Goal: Use online tool/utility: Utilize a website feature to perform a specific function

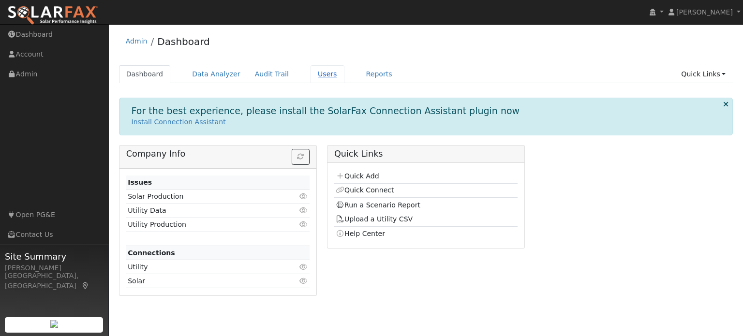
click at [315, 73] on link "Users" at bounding box center [328, 74] width 34 height 18
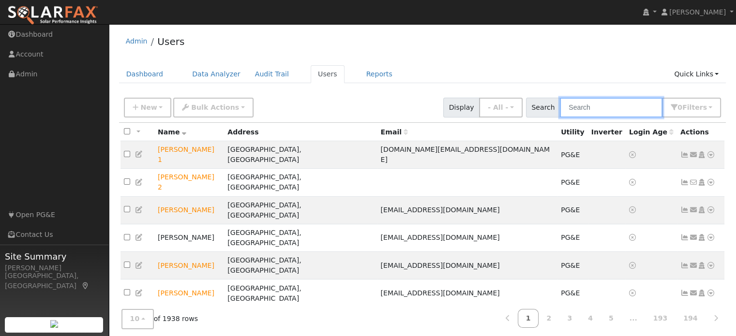
click at [607, 106] on input "text" at bounding box center [611, 108] width 103 height 20
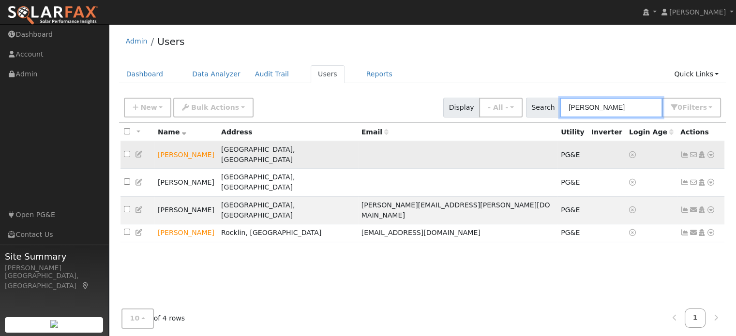
type input "brooks"
click at [713, 151] on icon at bounding box center [711, 154] width 9 height 7
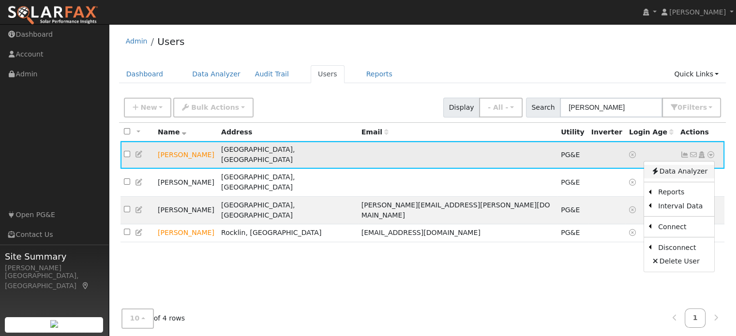
click at [703, 169] on link "Data Analyzer" at bounding box center [679, 172] width 70 height 14
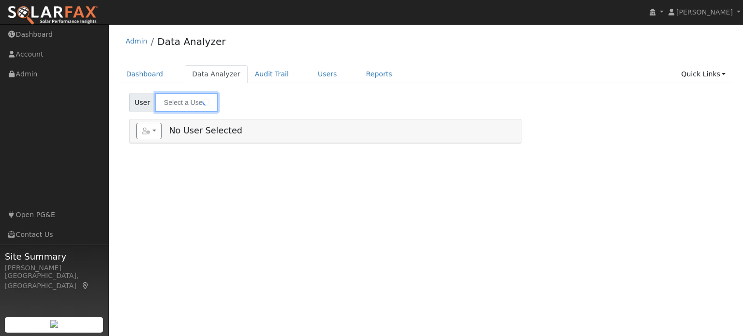
type input "[PERSON_NAME]"
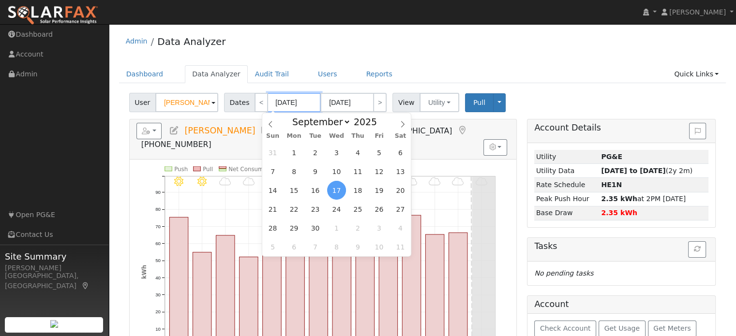
click at [287, 100] on input "[DATE]" at bounding box center [294, 102] width 53 height 19
click at [298, 152] on span "1" at bounding box center [294, 152] width 19 height 19
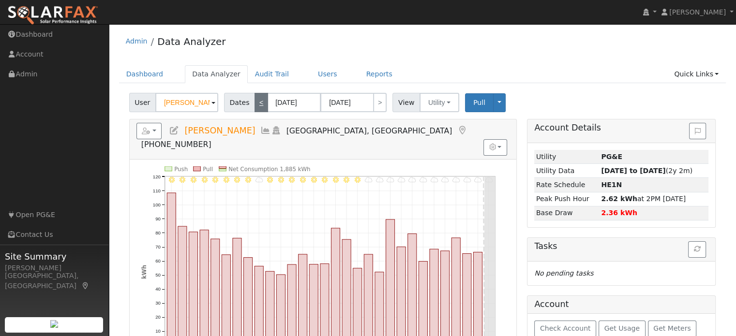
click at [255, 100] on link "<" at bounding box center [262, 102] width 14 height 19
type input "[DATE]"
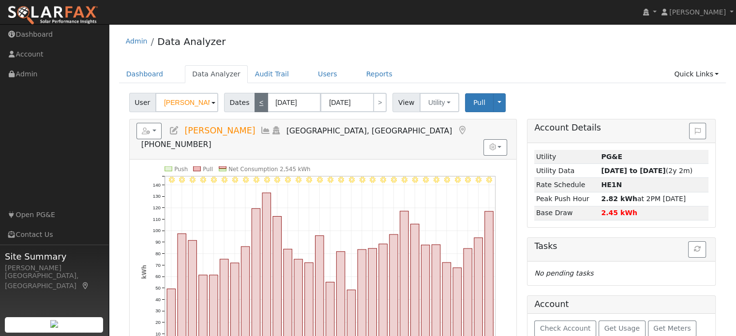
click at [256, 103] on link "<" at bounding box center [262, 102] width 14 height 19
type input "[DATE]"
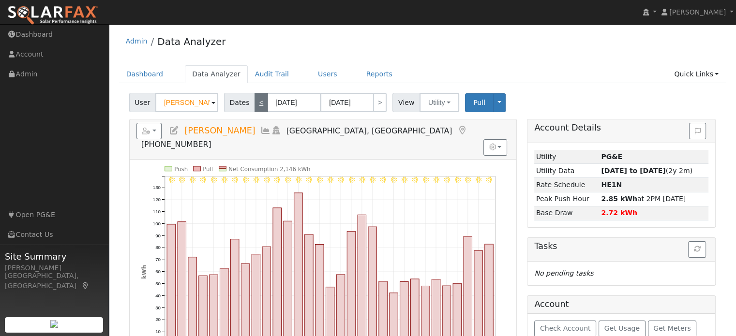
click at [255, 104] on link "<" at bounding box center [262, 102] width 14 height 19
type input "[DATE]"
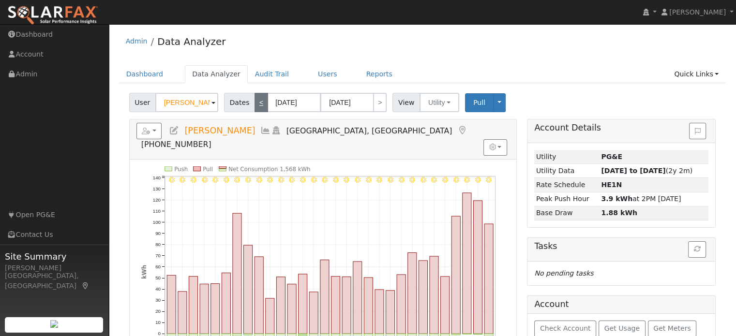
click at [255, 101] on link "<" at bounding box center [262, 102] width 14 height 19
type input "[DATE]"
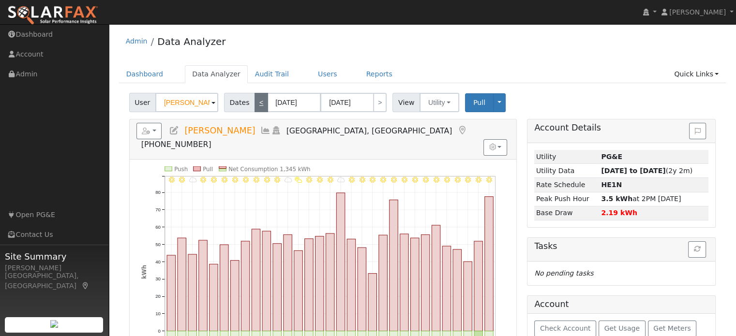
click at [257, 98] on link "<" at bounding box center [262, 102] width 14 height 19
type input "[DATE]"
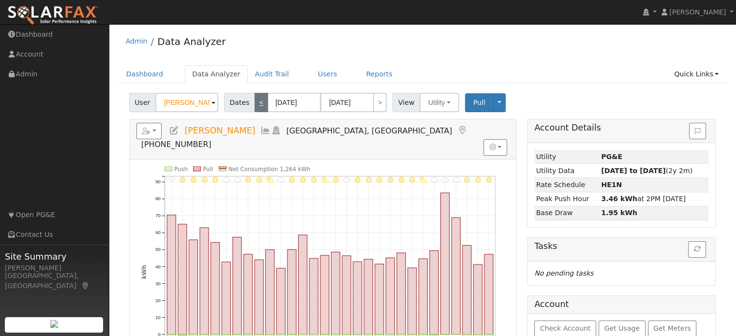
click at [257, 104] on link "<" at bounding box center [262, 102] width 14 height 19
type input "[DATE]"
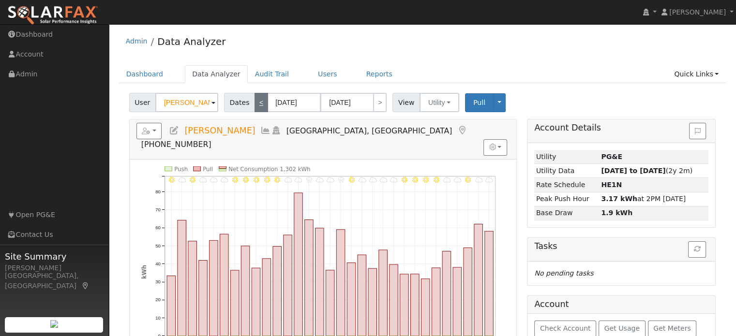
click at [256, 105] on link "<" at bounding box center [262, 102] width 14 height 19
type input "[DATE]"
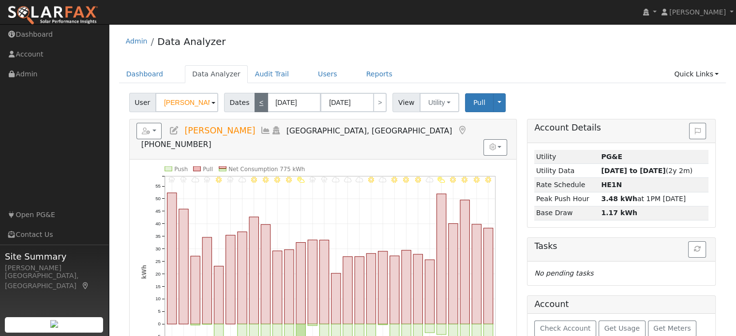
click at [257, 105] on link "<" at bounding box center [262, 102] width 14 height 19
type input "[DATE]"
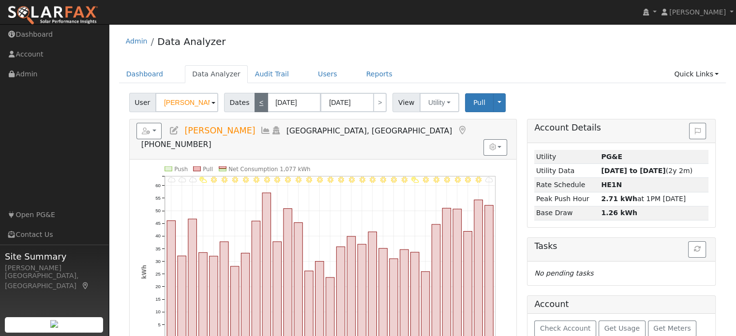
click at [259, 107] on link "<" at bounding box center [262, 102] width 14 height 19
type input "[DATE]"
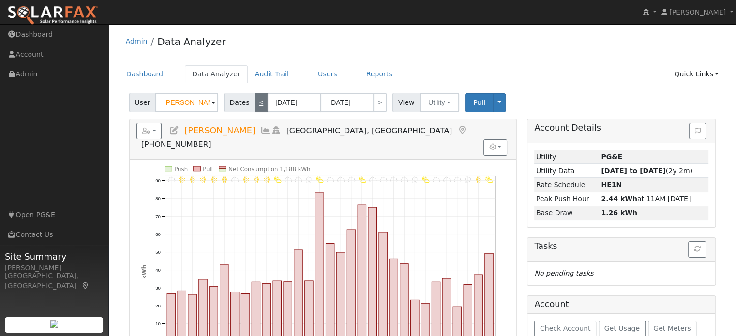
click at [257, 103] on link "<" at bounding box center [262, 102] width 14 height 19
type input "[DATE]"
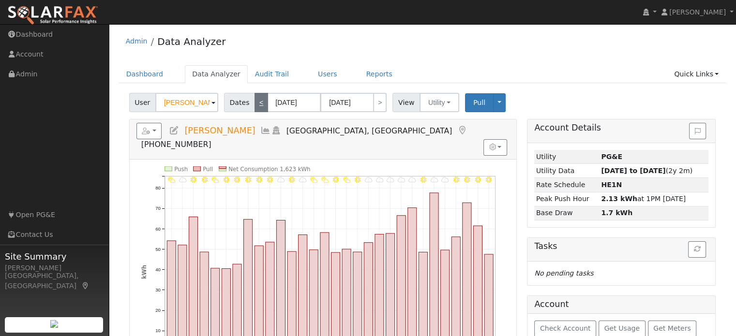
click at [257, 103] on link "<" at bounding box center [262, 102] width 14 height 19
type input "[DATE]"
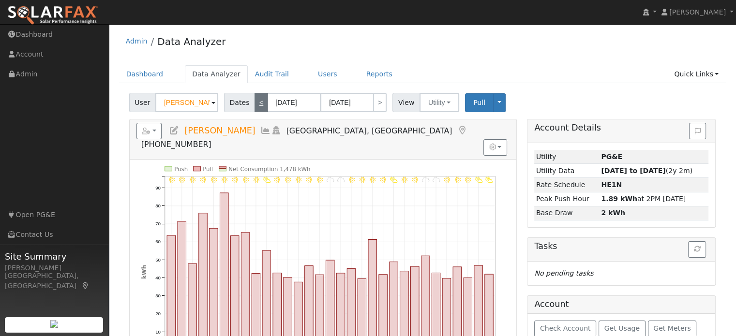
click at [256, 108] on link "<" at bounding box center [262, 102] width 14 height 19
type input "[DATE]"
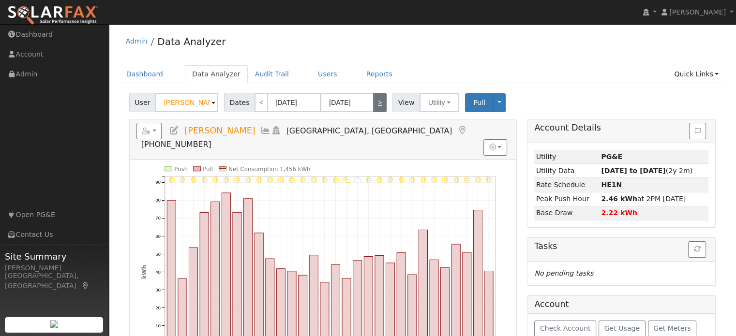
click at [376, 104] on link ">" at bounding box center [380, 102] width 14 height 19
type input "[DATE]"
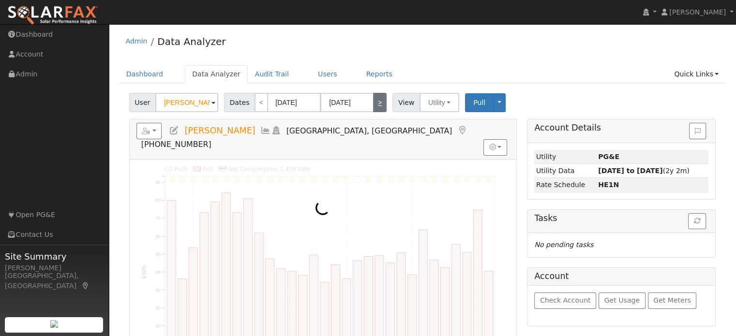
click at [376, 104] on link ">" at bounding box center [380, 102] width 14 height 19
type input "[DATE]"
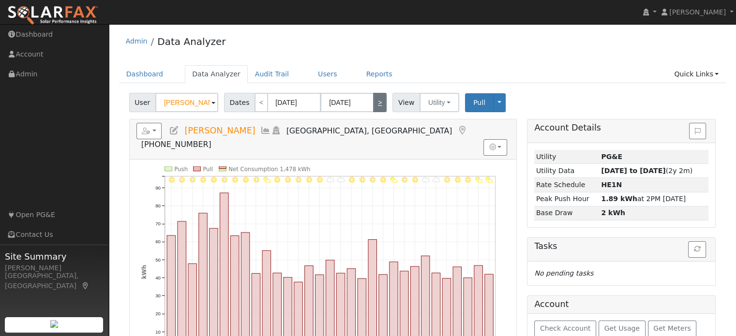
click at [376, 104] on link ">" at bounding box center [380, 102] width 14 height 19
type input "[DATE]"
click at [376, 104] on link ">" at bounding box center [380, 102] width 14 height 19
type input "[DATE]"
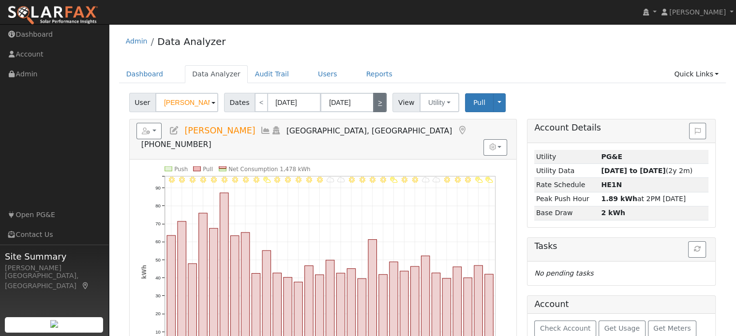
type input "[DATE]"
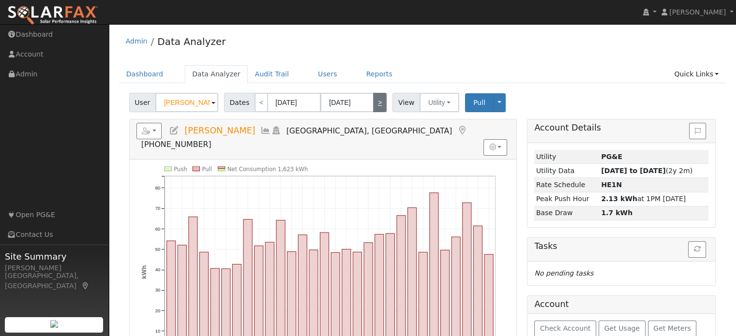
click at [376, 104] on link ">" at bounding box center [380, 102] width 14 height 19
type input "[DATE]"
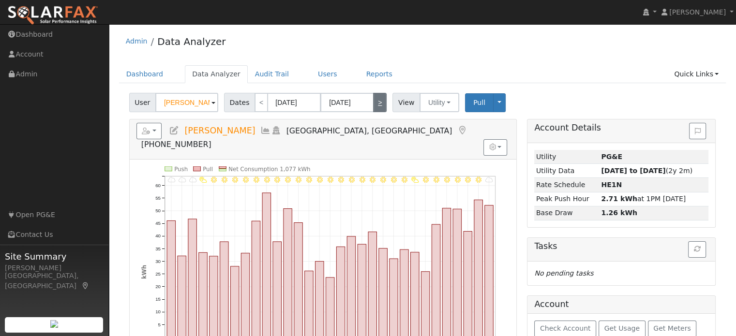
click at [376, 104] on link ">" at bounding box center [380, 102] width 14 height 19
type input "[DATE]"
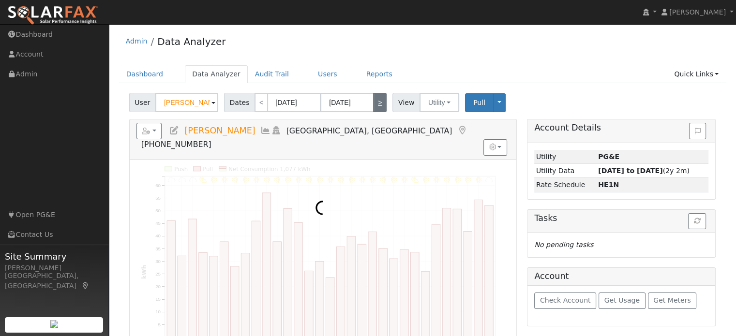
click at [376, 104] on link ">" at bounding box center [380, 102] width 14 height 19
type input "[DATE]"
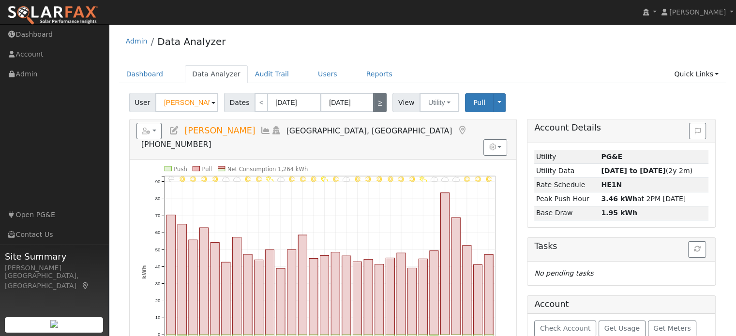
click at [376, 104] on link ">" at bounding box center [380, 102] width 14 height 19
type input "[DATE]"
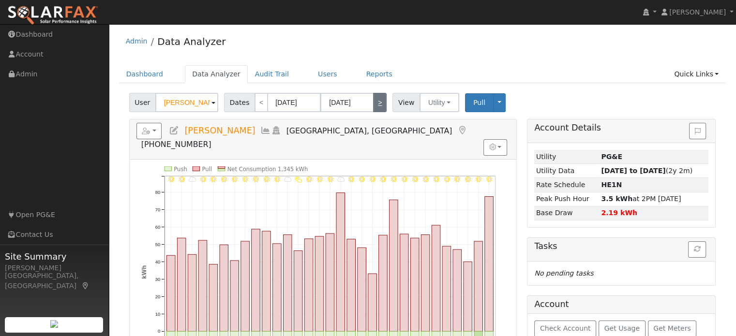
click at [376, 104] on link ">" at bounding box center [380, 102] width 14 height 19
type input "[DATE]"
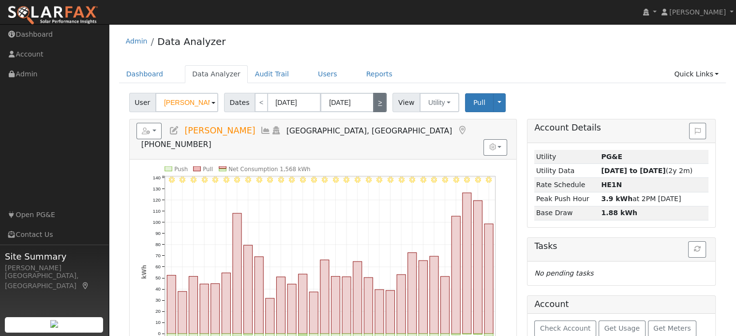
click at [376, 104] on link ">" at bounding box center [380, 102] width 14 height 19
type input "[DATE]"
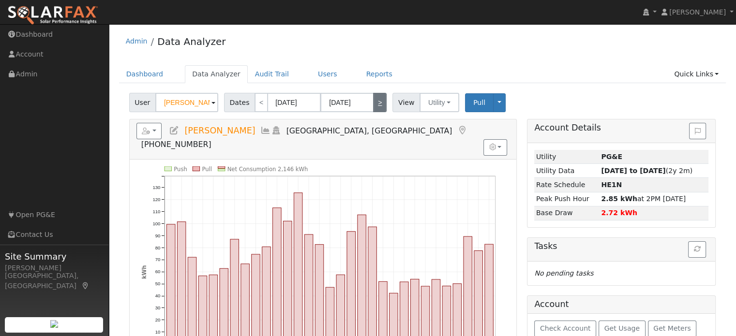
click at [376, 104] on link ">" at bounding box center [380, 102] width 14 height 19
type input "[DATE]"
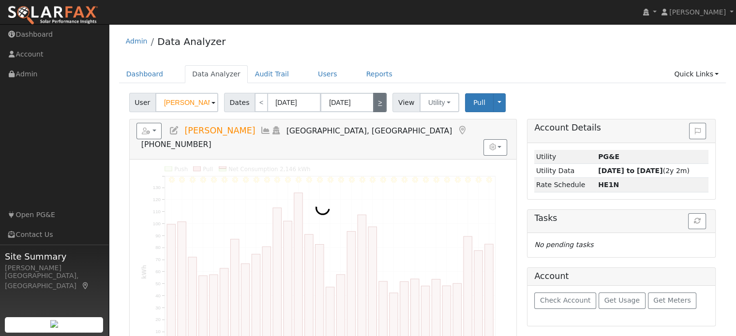
click at [376, 104] on link ">" at bounding box center [380, 102] width 14 height 19
type input "[DATE]"
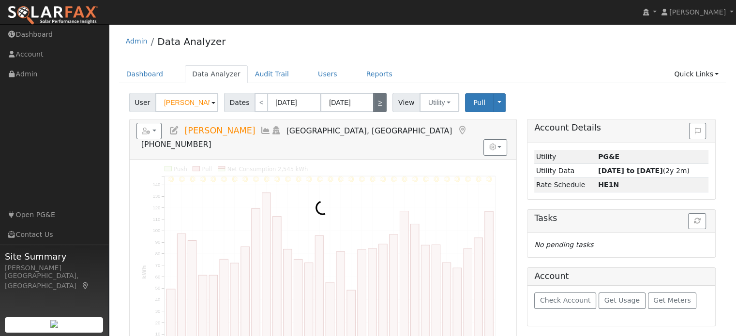
click at [376, 104] on link ">" at bounding box center [380, 102] width 14 height 19
type input "[DATE]"
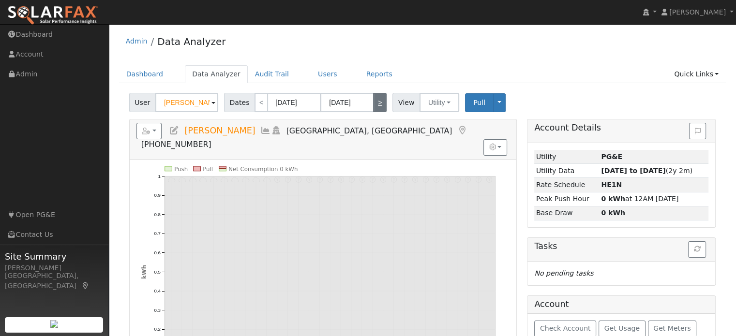
click at [376, 104] on link ">" at bounding box center [380, 102] width 14 height 19
type input "[DATE]"
click at [259, 107] on link "<" at bounding box center [262, 102] width 14 height 19
type input "[DATE]"
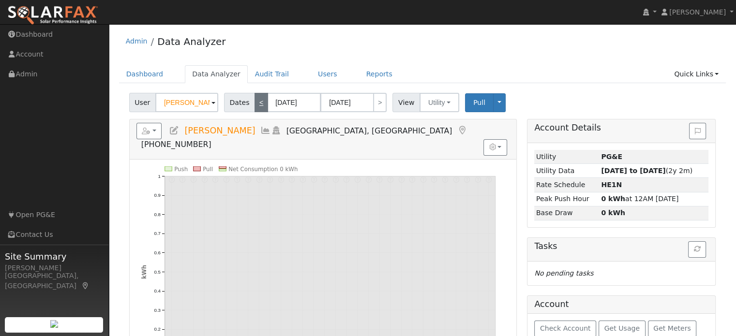
type input "[DATE]"
click at [259, 107] on link "<" at bounding box center [262, 102] width 14 height 19
type input "[DATE]"
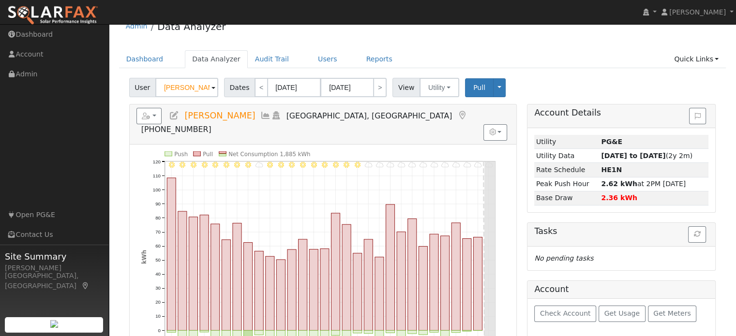
scroll to position [14, 0]
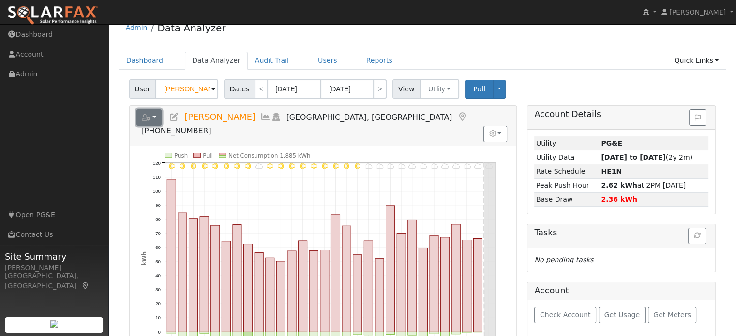
click at [155, 116] on button "button" at bounding box center [149, 117] width 26 height 16
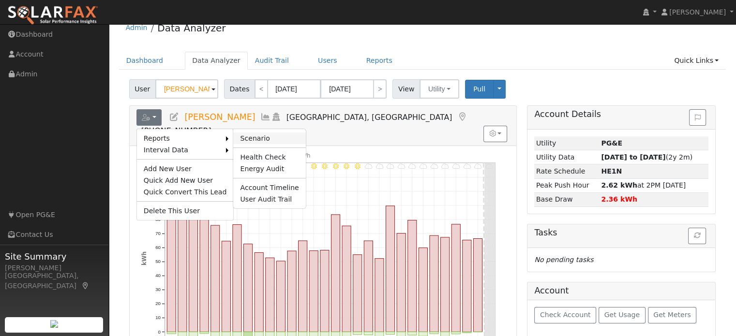
click at [246, 135] on link "Scenario" at bounding box center [269, 139] width 72 height 12
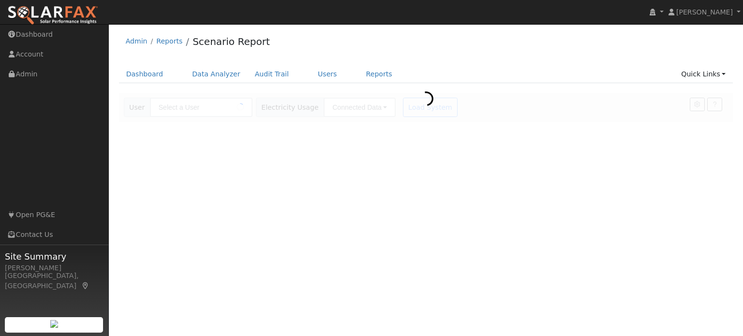
type input "[PERSON_NAME]"
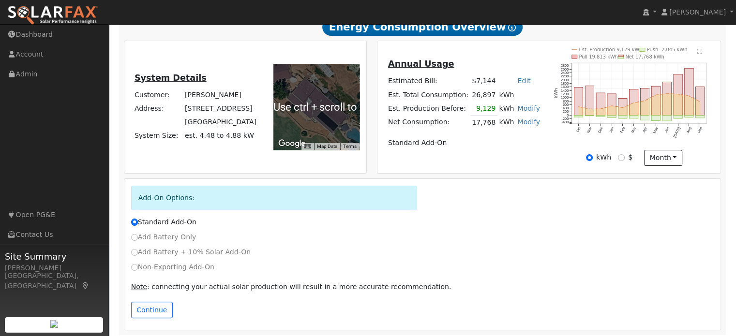
scroll to position [182, 0]
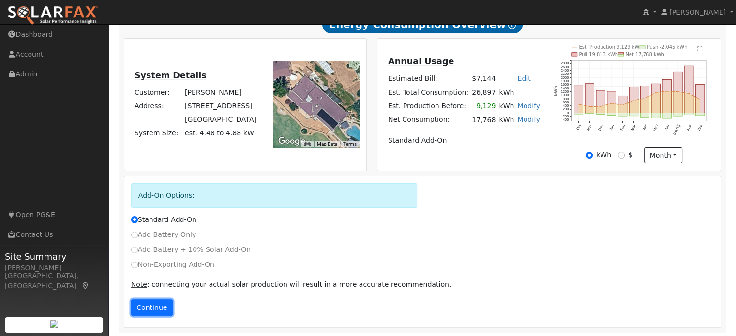
click at [154, 304] on button "Continue" at bounding box center [152, 308] width 42 height 16
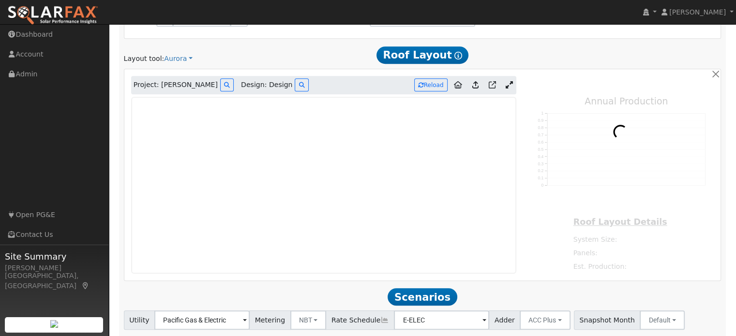
scroll to position [636, 0]
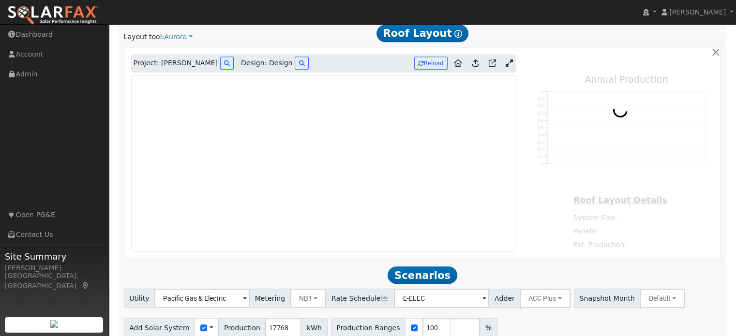
type input "26393"
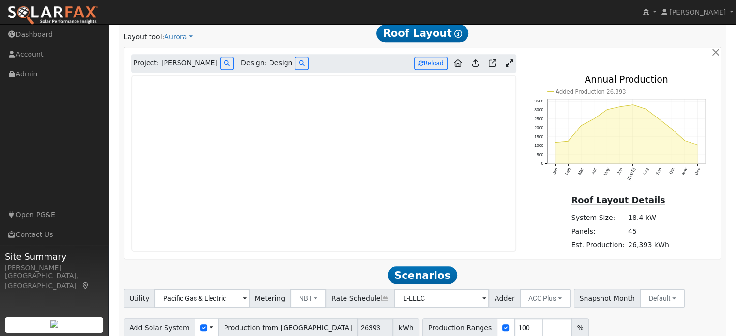
click at [510, 60] on icon at bounding box center [509, 63] width 7 height 7
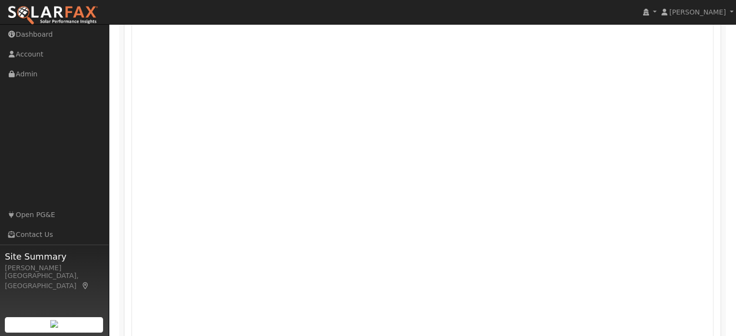
scroll to position [685, 0]
